Goal: Task Accomplishment & Management: Use online tool/utility

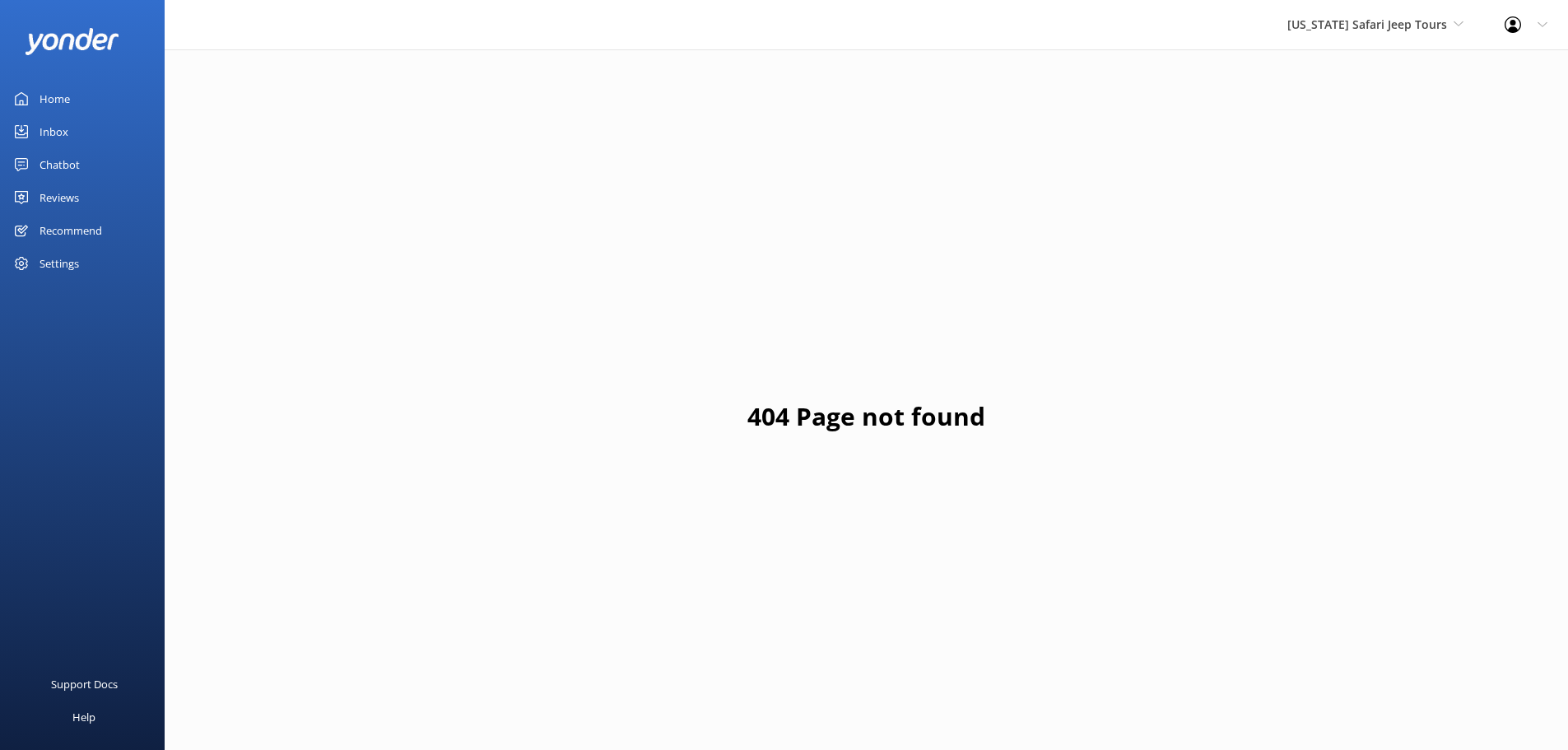
click at [83, 200] on link "Reviews" at bounding box center [82, 197] width 165 height 33
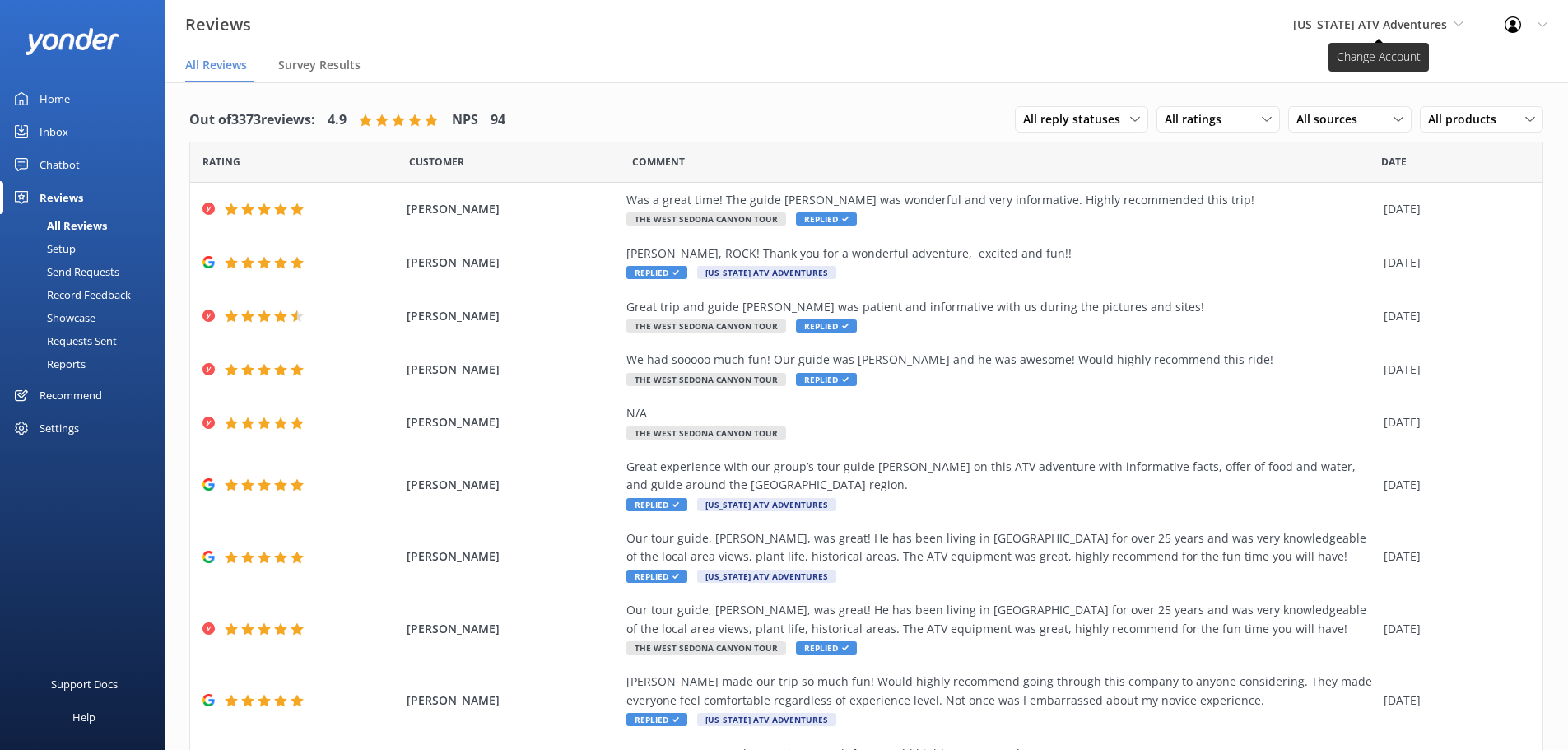
click at [1407, 20] on span "[US_STATE] ATV Adventures" at bounding box center [1371, 24] width 154 height 15
click at [1400, 114] on link "[US_STATE] Safari Jeep Tours" at bounding box center [1354, 108] width 165 height 39
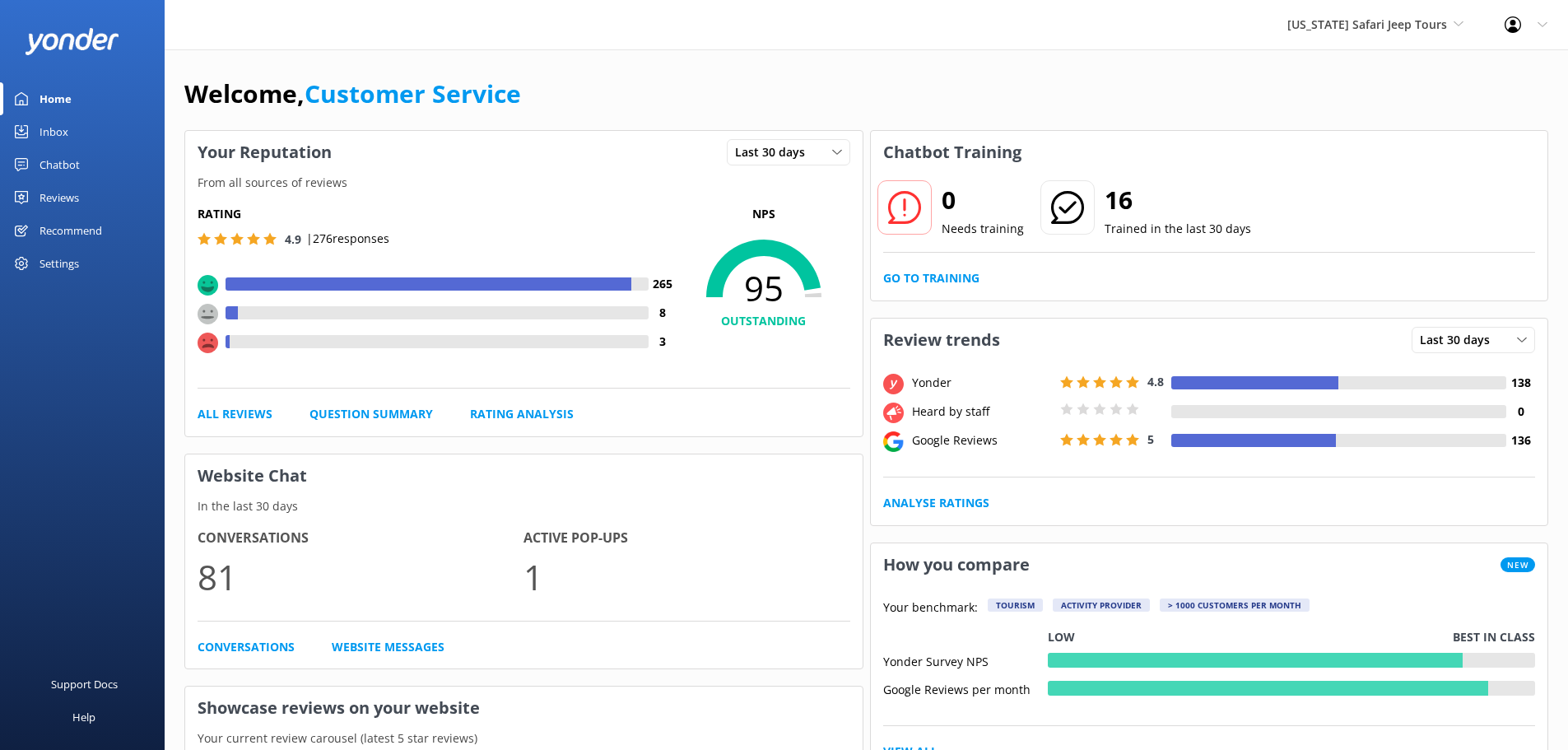
click at [52, 204] on div "Reviews" at bounding box center [59, 197] width 39 height 33
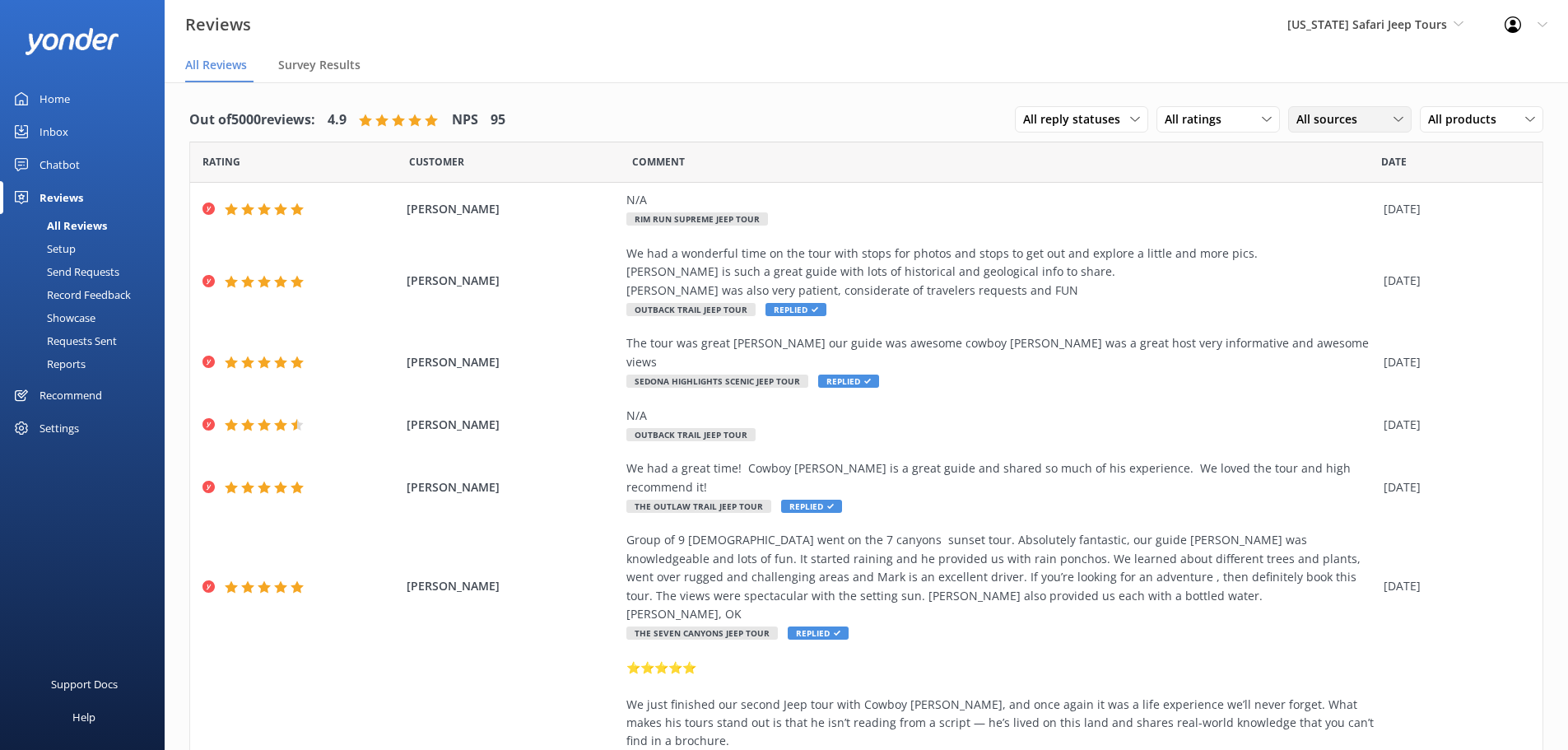
click at [1345, 126] on span "All sources" at bounding box center [1331, 119] width 70 height 18
click at [1338, 249] on div "Google reviews" at bounding box center [1360, 253] width 96 height 16
